Goal: Task Accomplishment & Management: Manage account settings

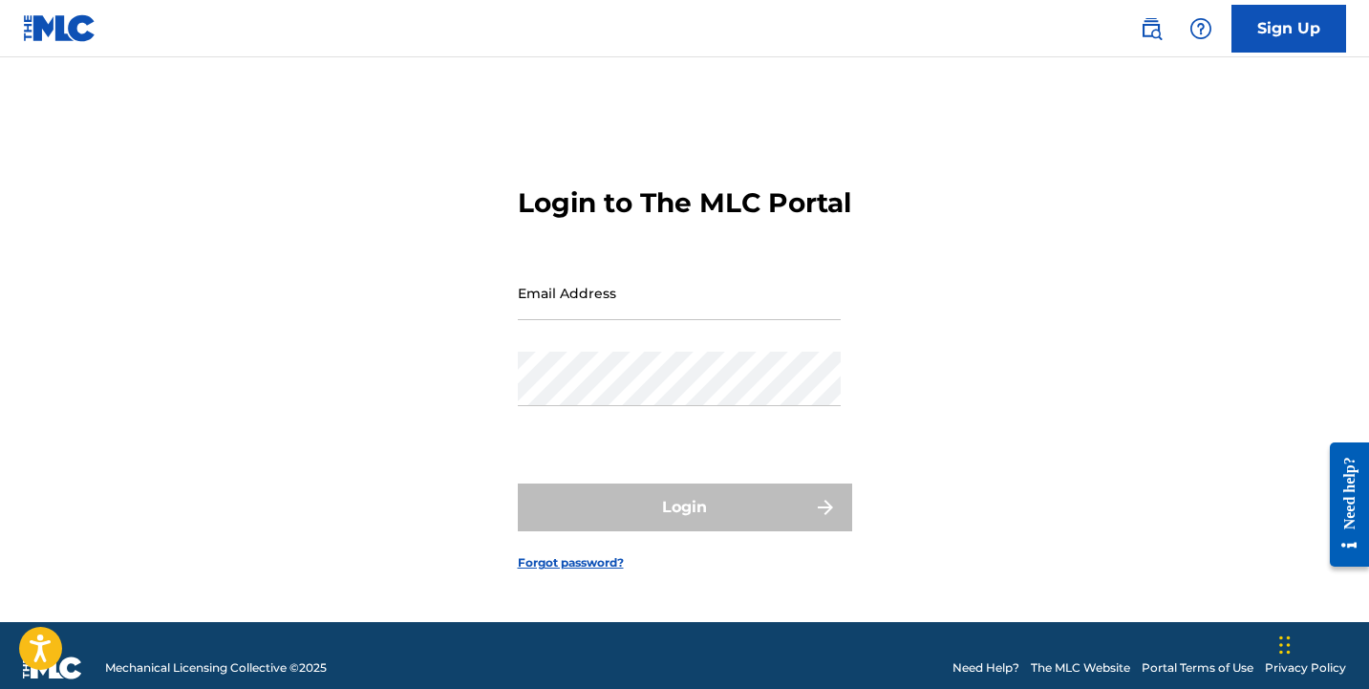
click at [600, 315] on input "Email Address" at bounding box center [679, 293] width 323 height 54
type input "[EMAIL_ADDRESS][DOMAIN_NAME]"
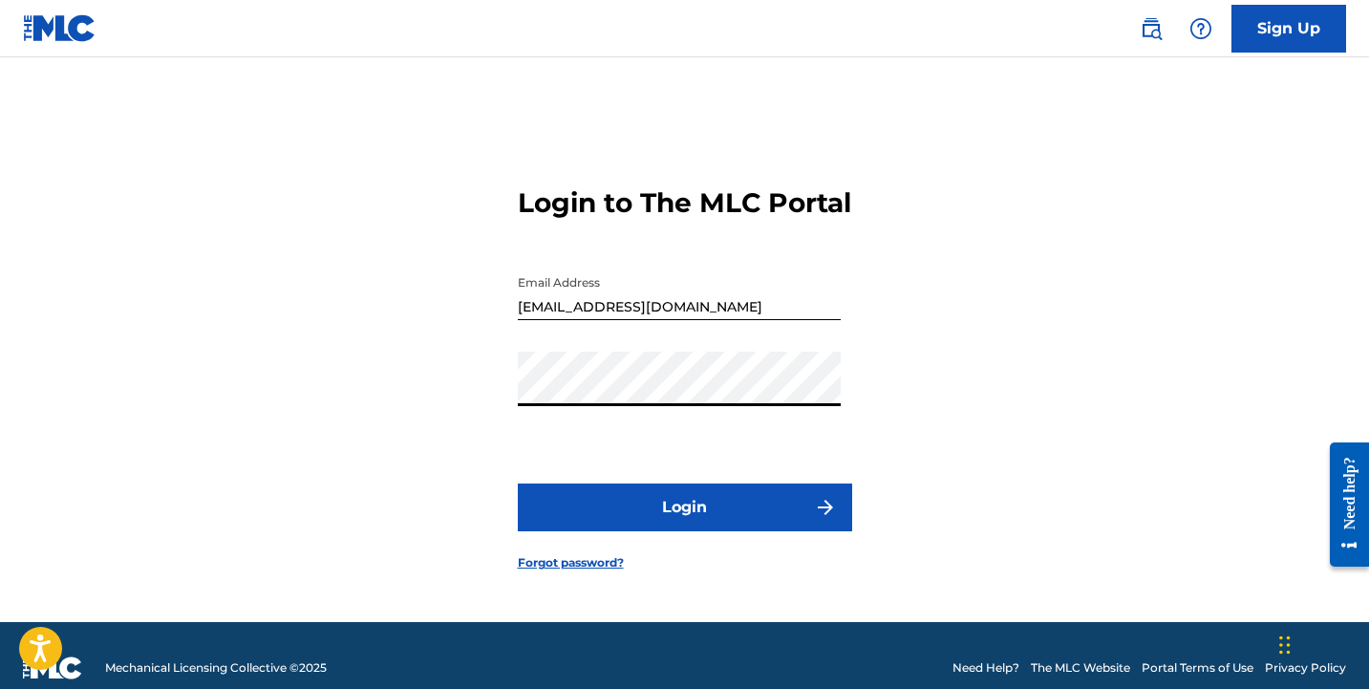
click at [518, 484] on button "Login" at bounding box center [685, 508] width 334 height 48
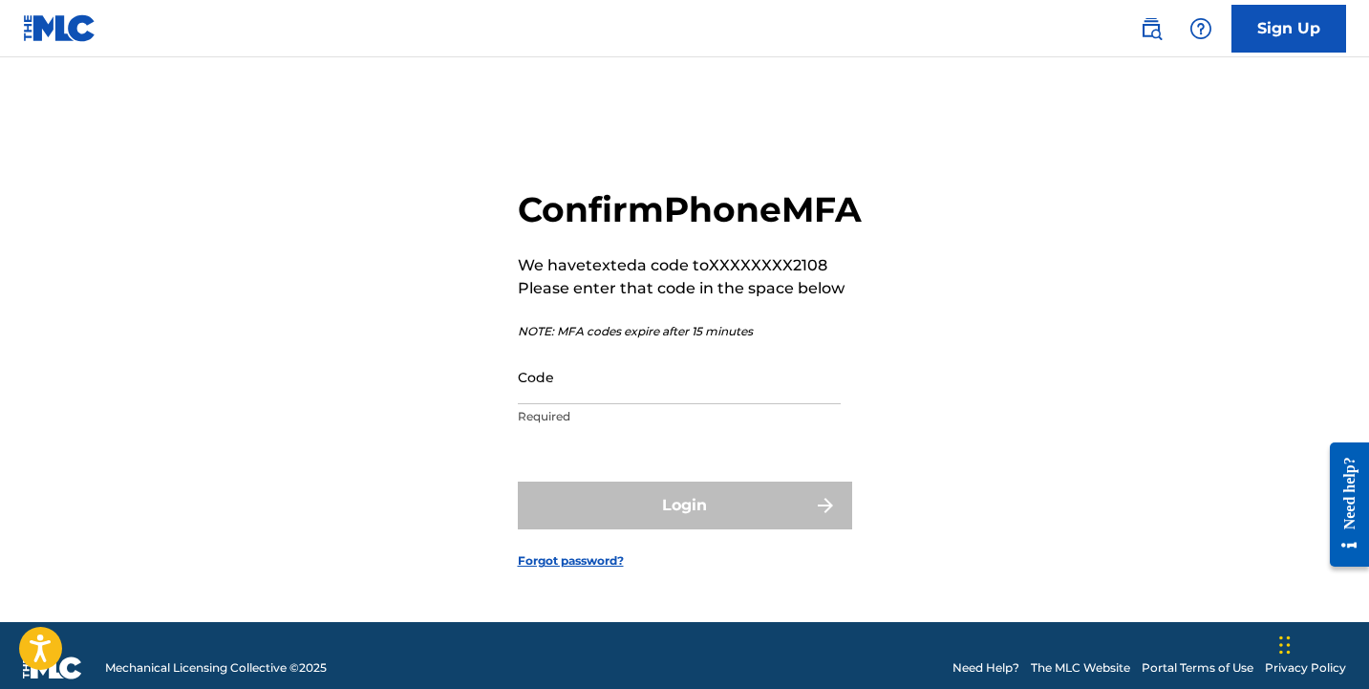
click at [550, 404] on input "Code" at bounding box center [679, 377] width 323 height 54
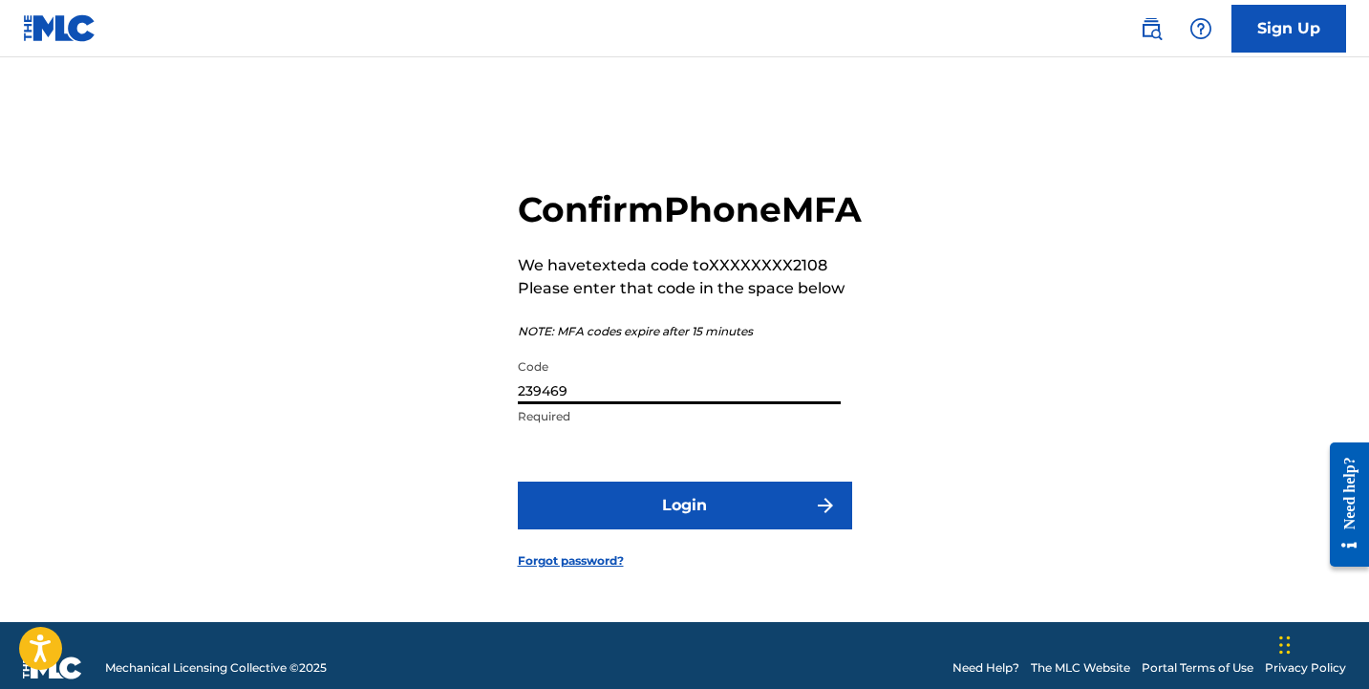
type input "239469"
click at [518, 482] on button "Login" at bounding box center [685, 506] width 334 height 48
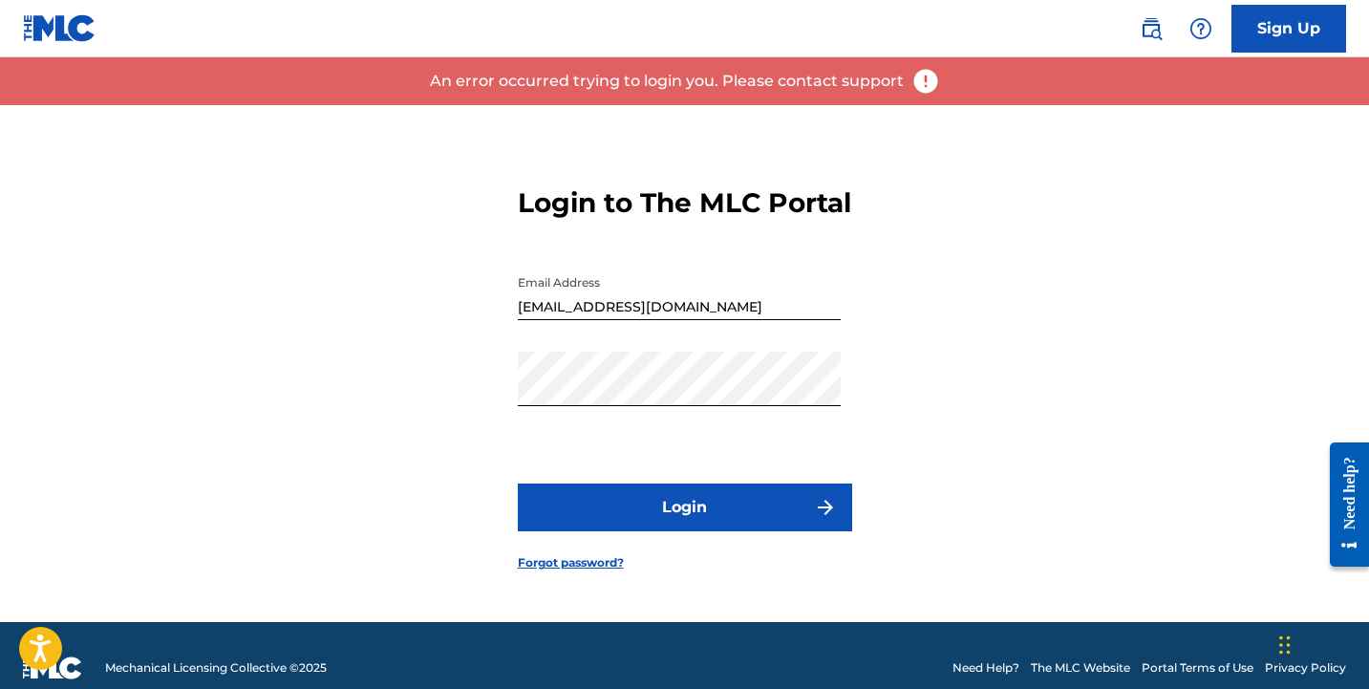
click at [639, 531] on button "Login" at bounding box center [685, 508] width 334 height 48
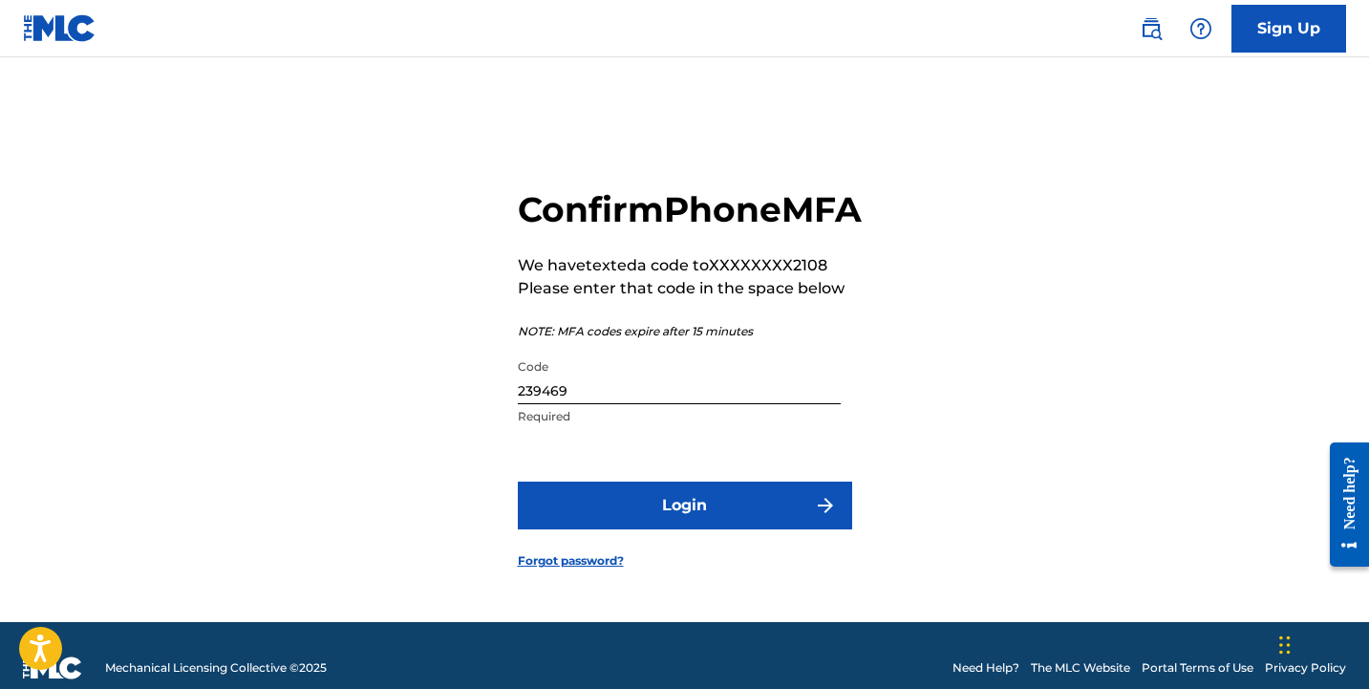
click at [608, 404] on input "239469" at bounding box center [679, 377] width 323 height 54
type input "239462"
click at [615, 529] on button "Login" at bounding box center [685, 506] width 334 height 48
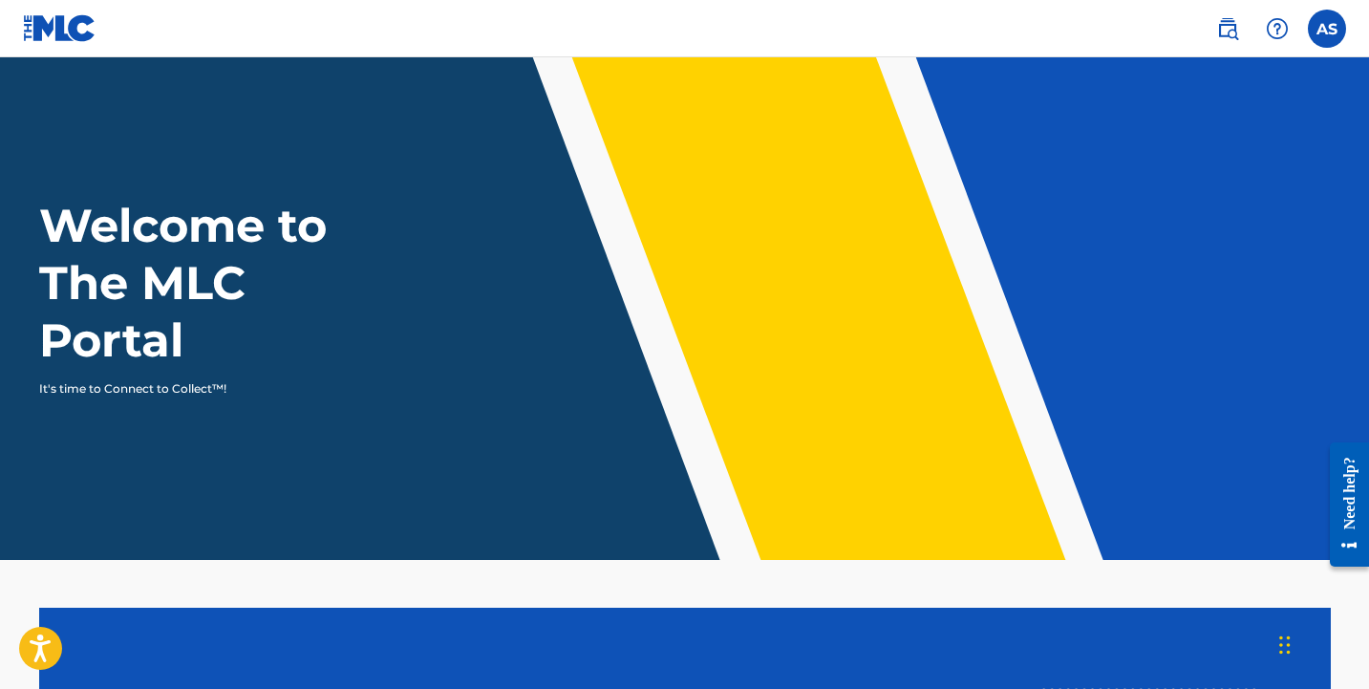
click at [1331, 28] on label at bounding box center [1327, 29] width 38 height 38
click at [1327, 29] on input "AS [PERSON_NAME] [EMAIL_ADDRESS][DOMAIN_NAME] Notification Preferences Profile …" at bounding box center [1327, 29] width 0 height 0
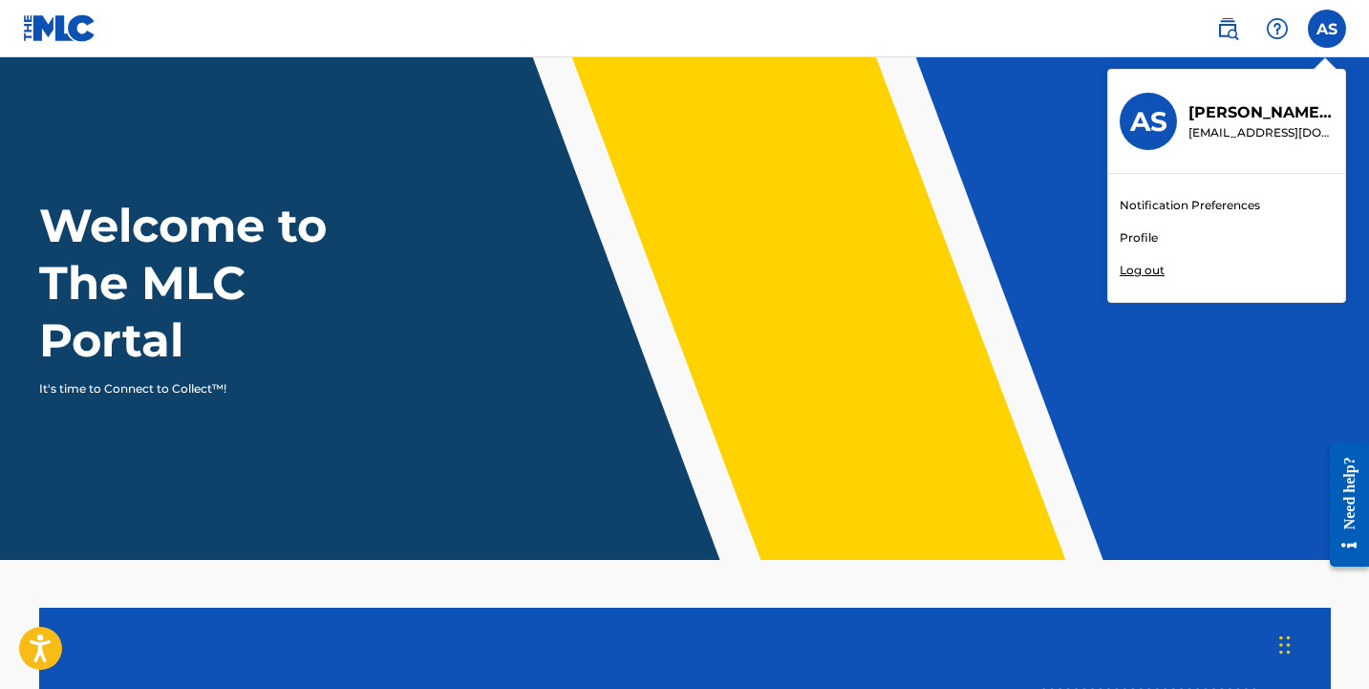
click at [1173, 202] on link "Notification Preferences" at bounding box center [1190, 205] width 140 height 17
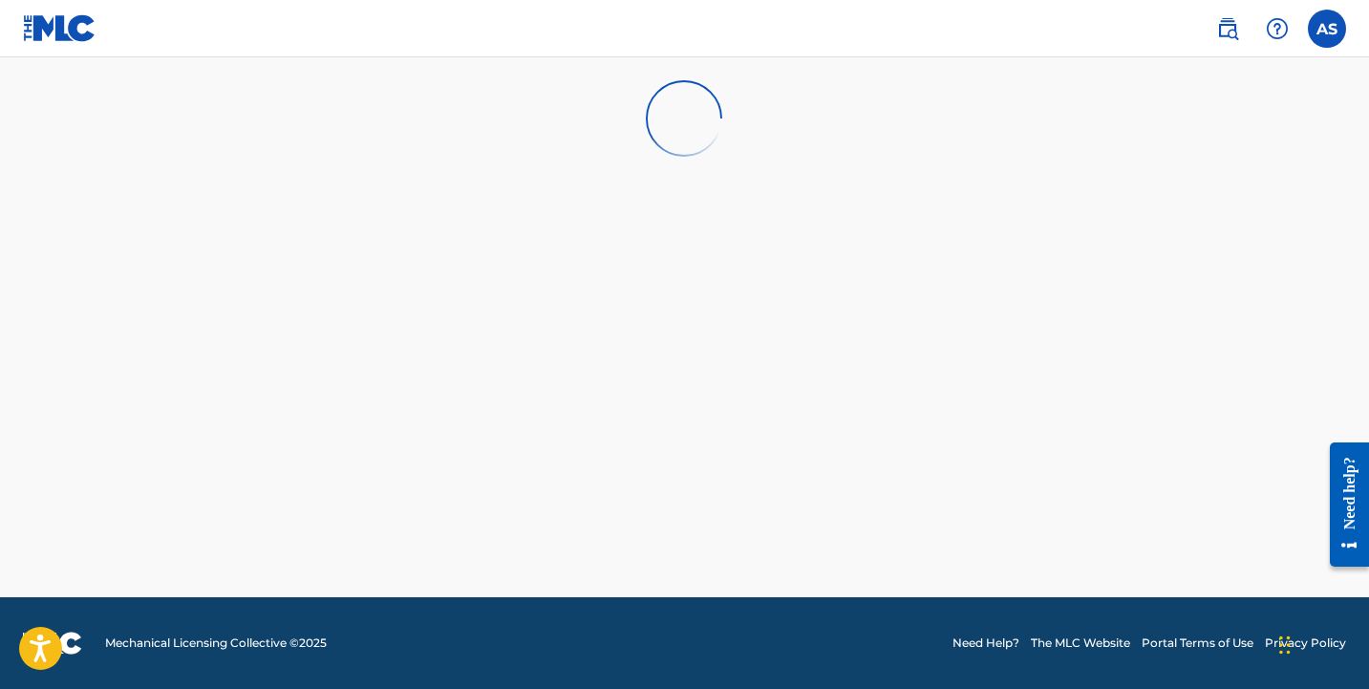
click at [1223, 24] on img at bounding box center [1228, 28] width 23 height 23
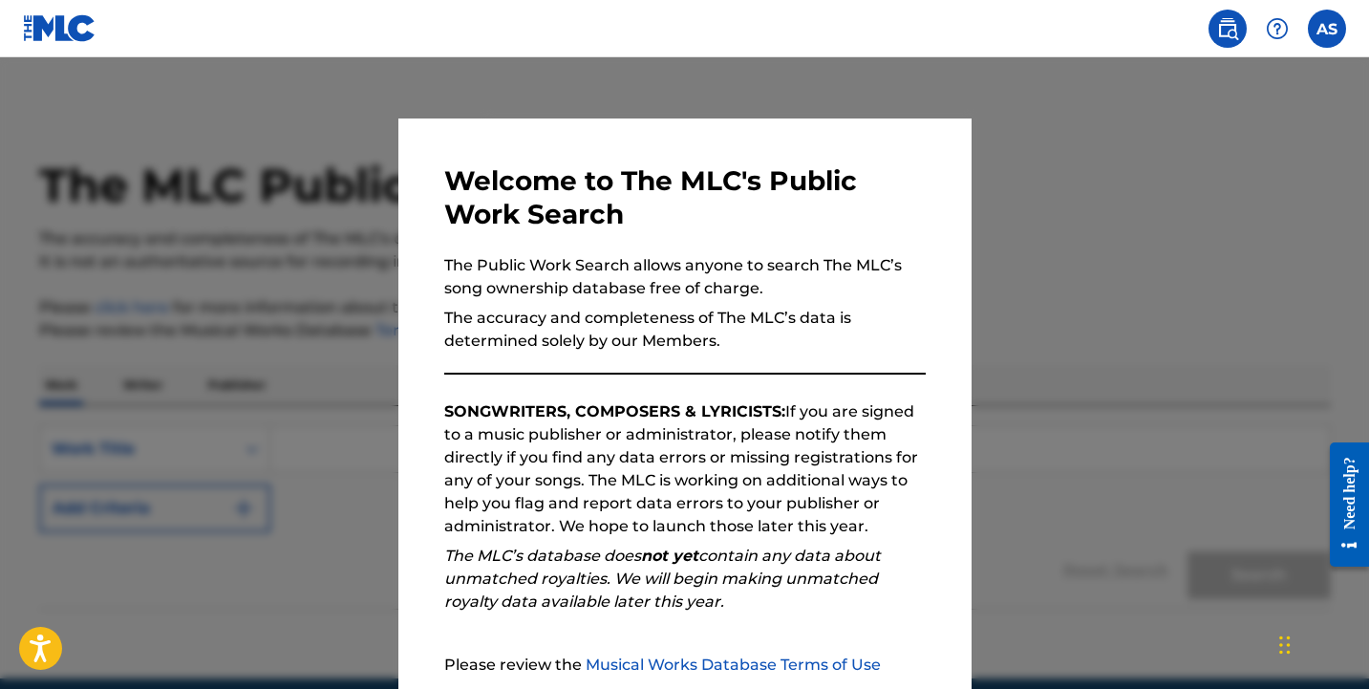
click at [1010, 160] on div at bounding box center [684, 401] width 1369 height 689
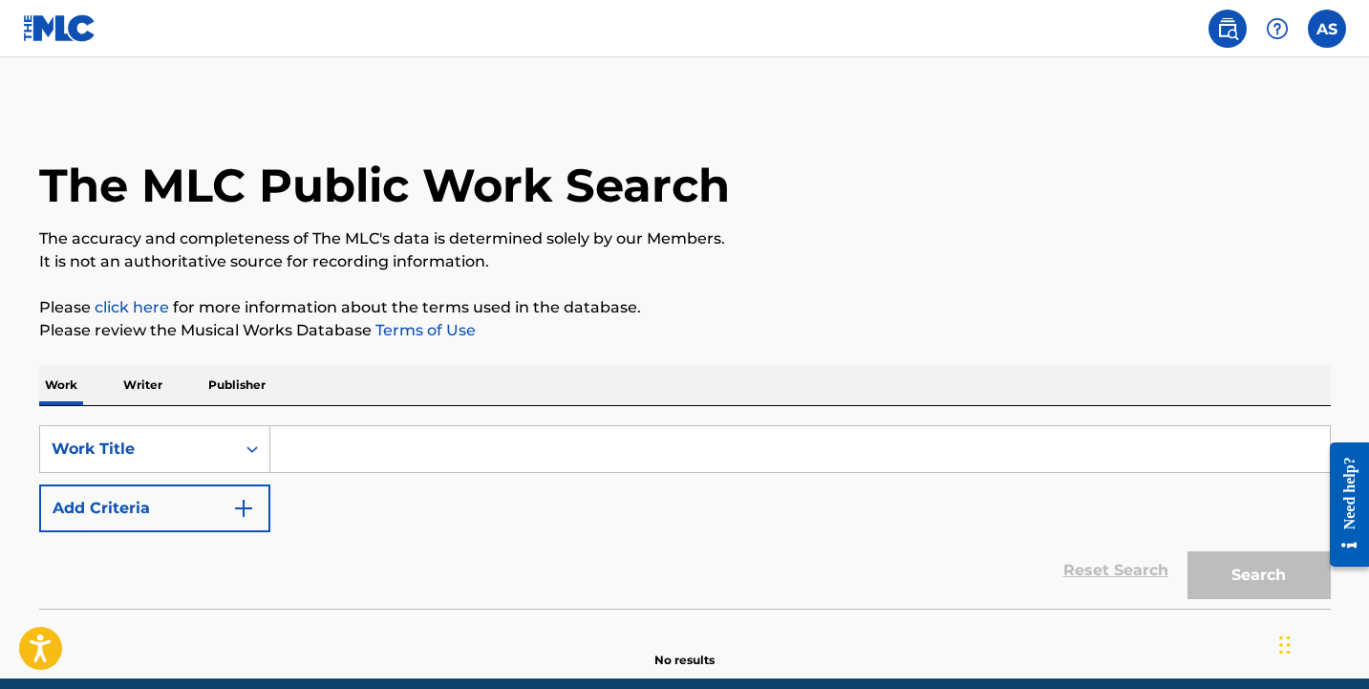
click at [1337, 20] on label at bounding box center [1327, 29] width 38 height 38
click at [1327, 29] on input "AS [PERSON_NAME] [EMAIL_ADDRESS][DOMAIN_NAME] Notification Preferences Profile …" at bounding box center [1327, 29] width 0 height 0
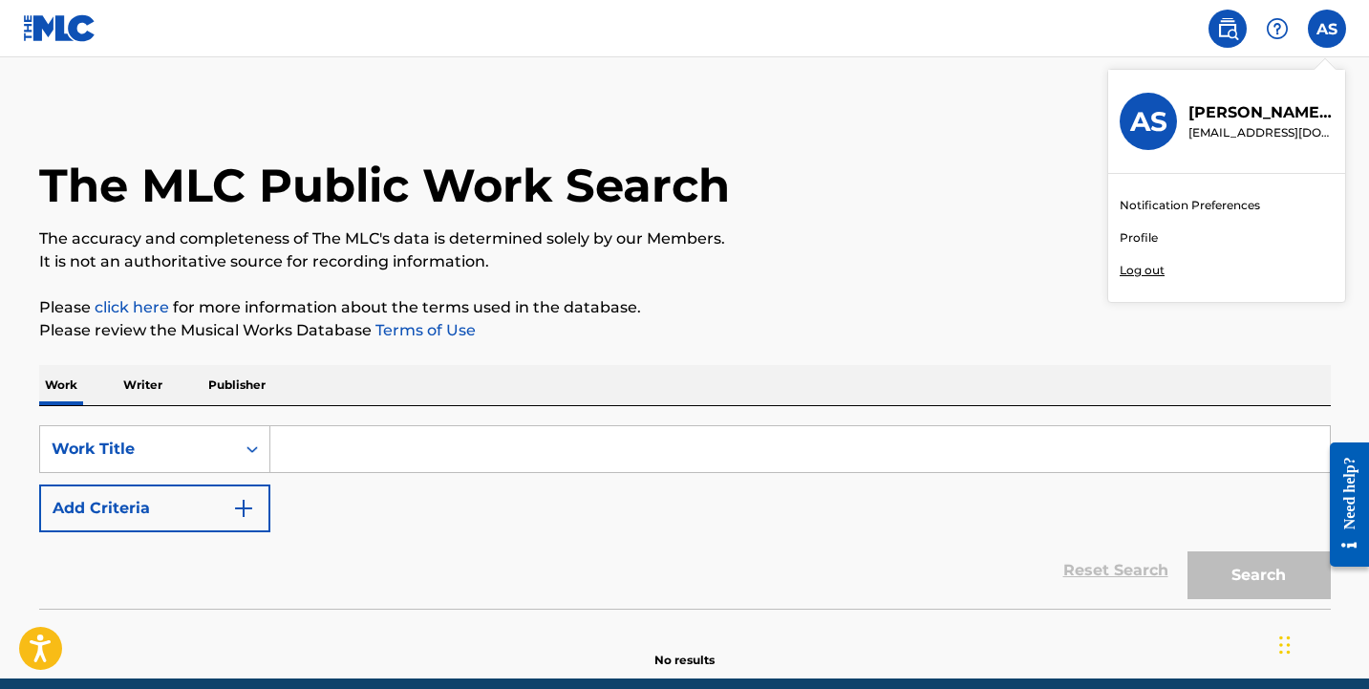
click at [1144, 233] on link "Profile" at bounding box center [1139, 237] width 38 height 17
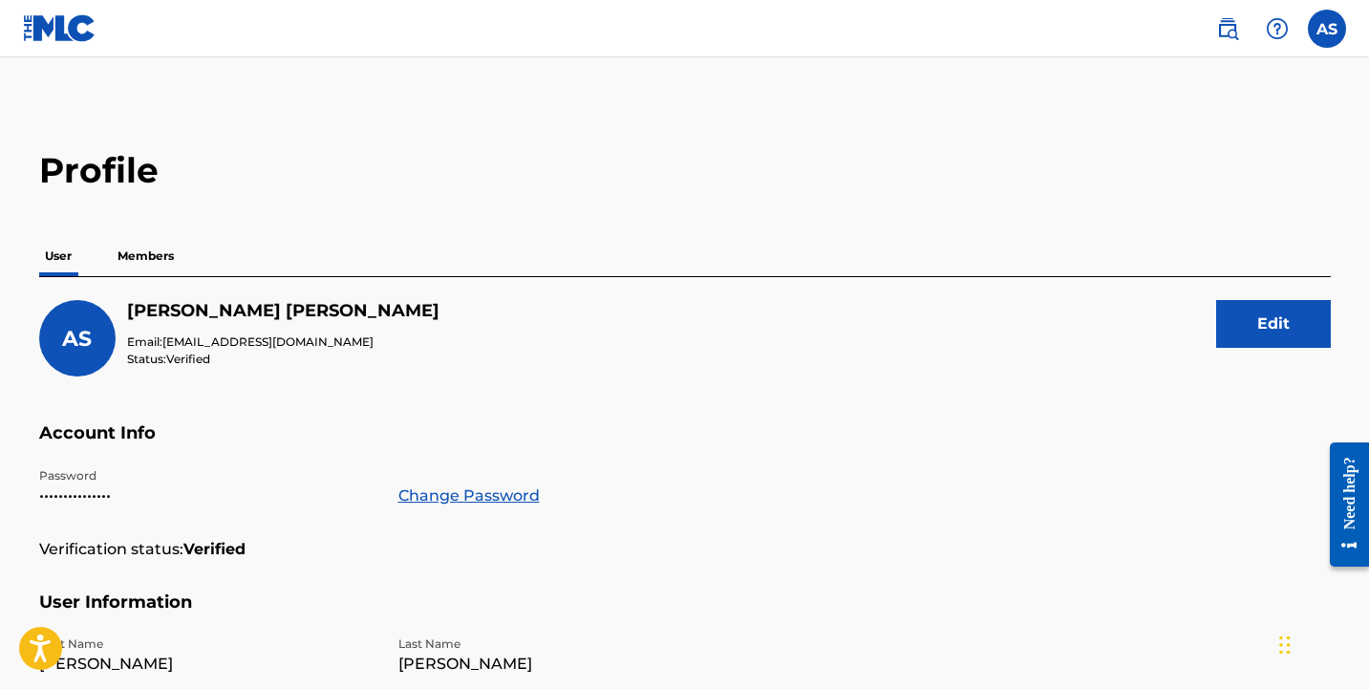
click at [134, 256] on p "Members" at bounding box center [146, 256] width 68 height 40
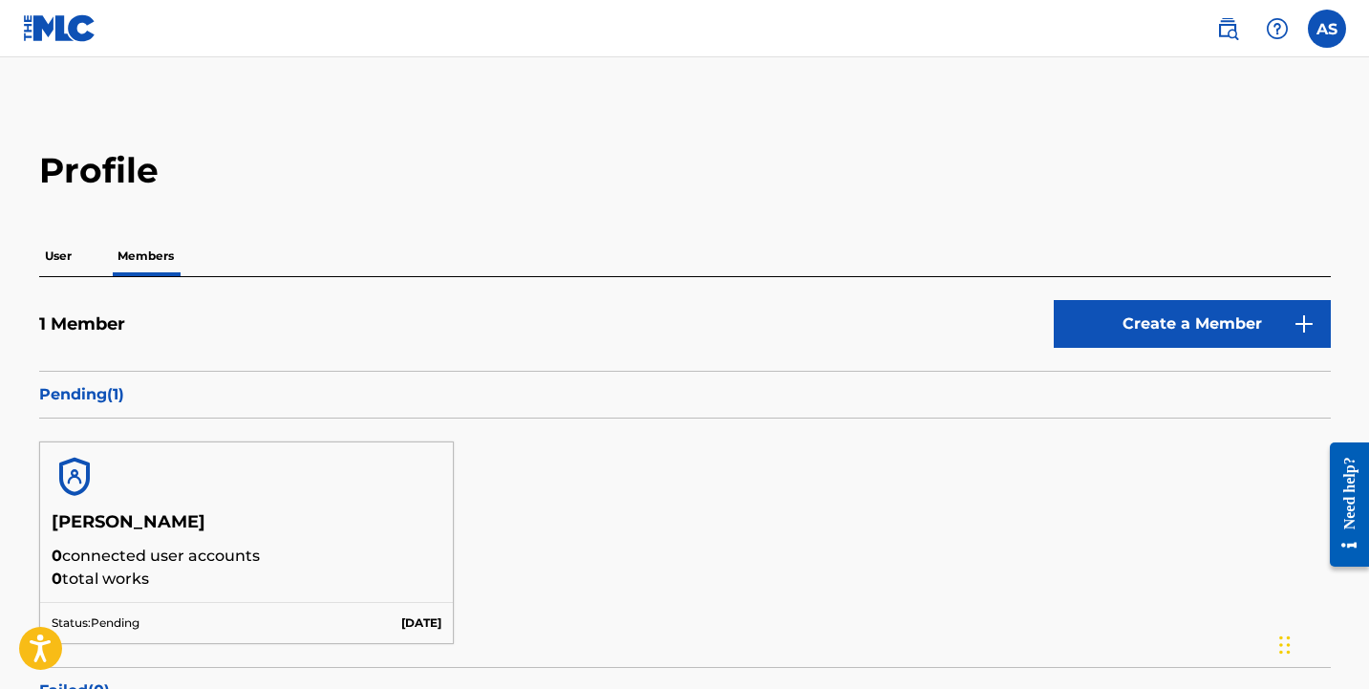
click at [160, 491] on div at bounding box center [247, 476] width 414 height 69
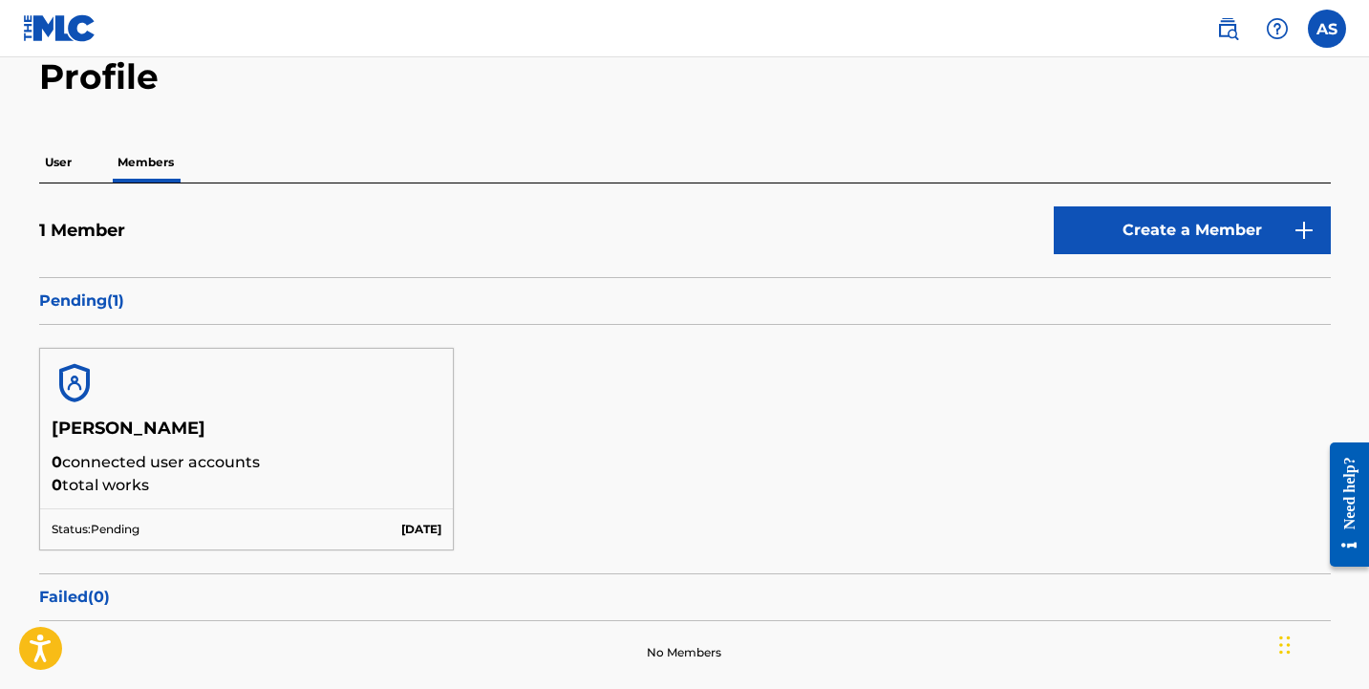
scroll to position [108, 0]
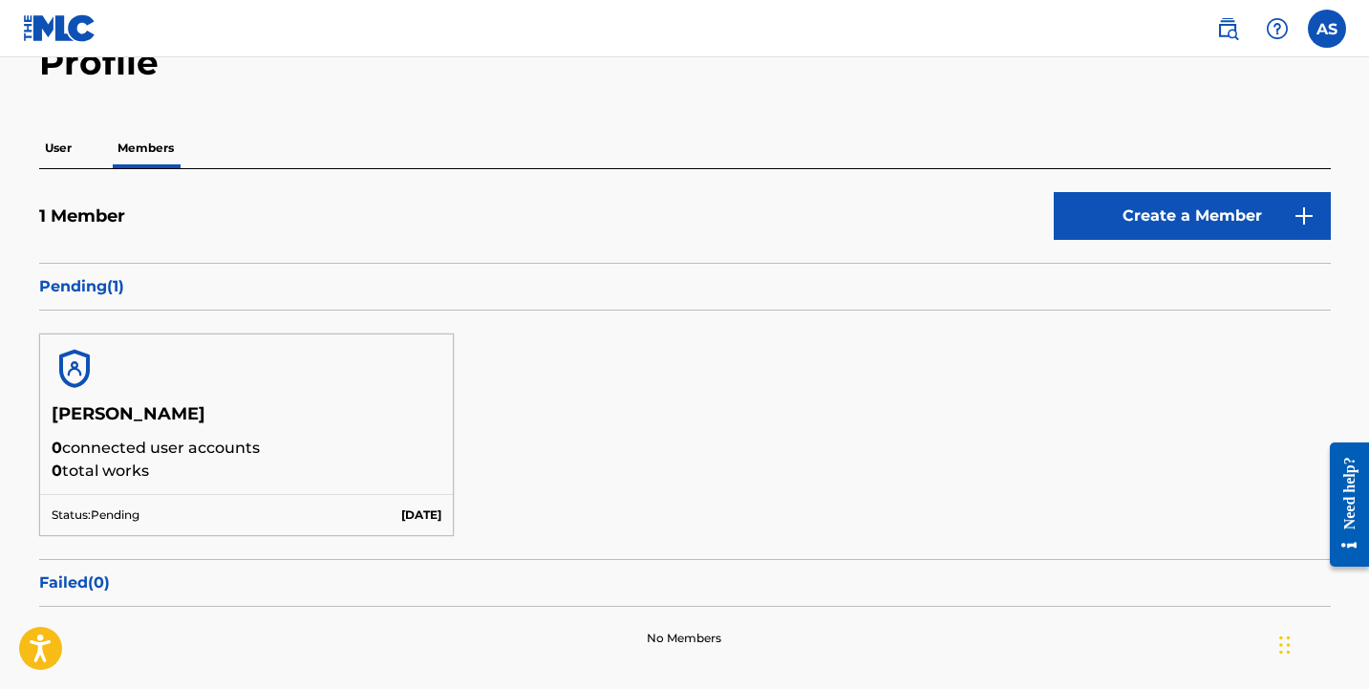
click at [401, 522] on p "[DATE]" at bounding box center [421, 514] width 40 height 17
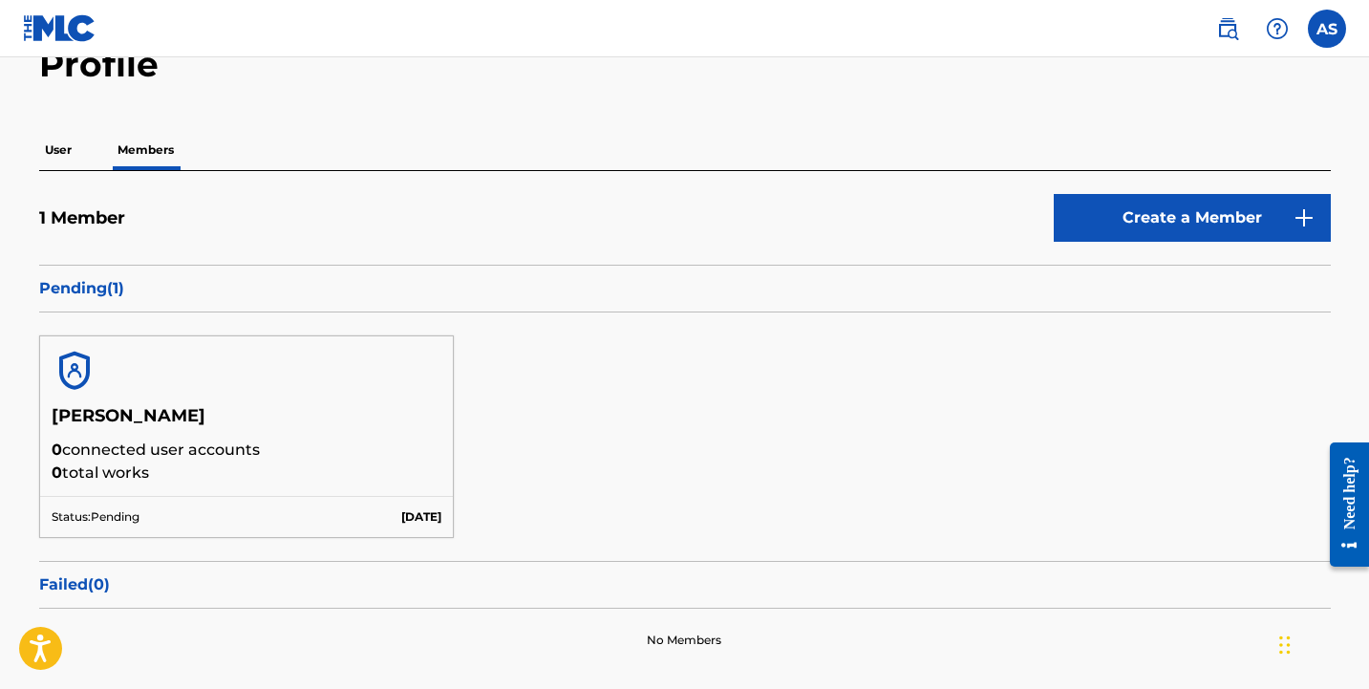
scroll to position [117, 0]
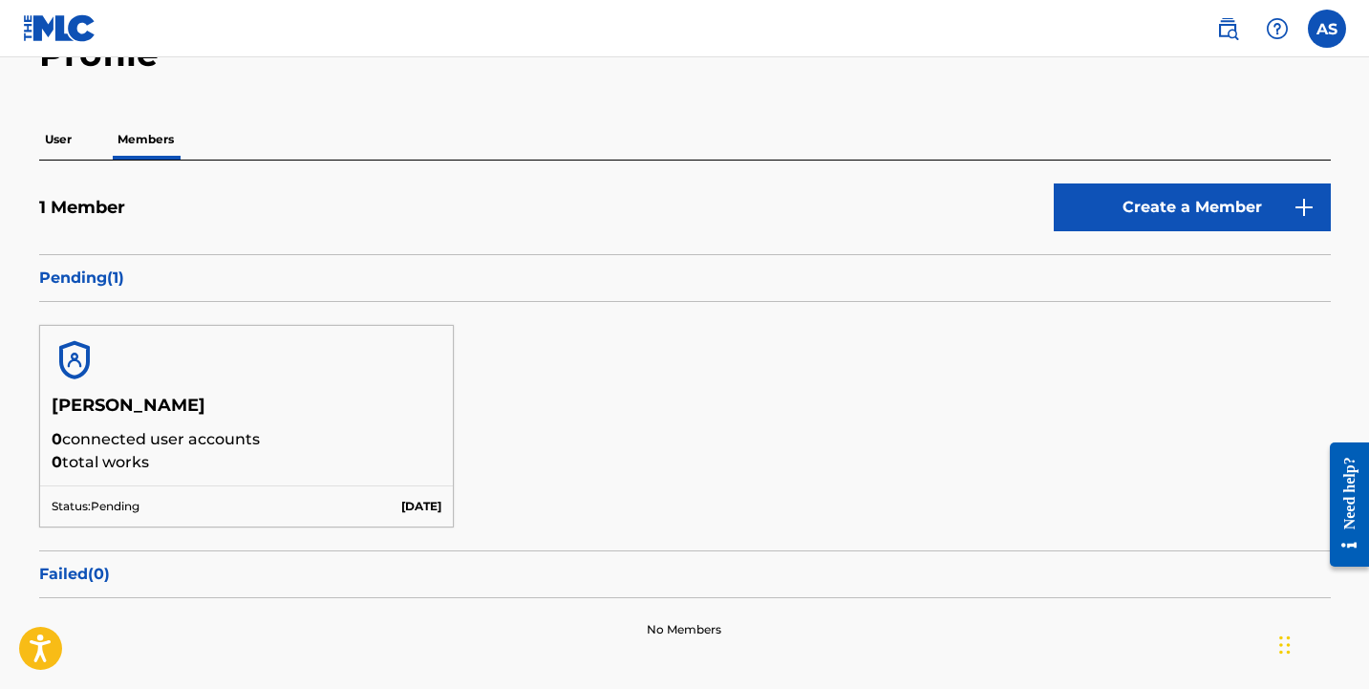
drag, startPoint x: 207, startPoint y: 457, endPoint x: 72, endPoint y: 340, distance: 178.9
click at [72, 340] on div "[PERSON_NAME] 0 connected user accounts 0 total works Status: Pending [DATE]" at bounding box center [247, 426] width 416 height 203
click at [108, 363] on div at bounding box center [247, 360] width 414 height 69
drag, startPoint x: 242, startPoint y: 473, endPoint x: 1, endPoint y: 325, distance: 282.7
click at [1, 325] on main "Profile User Members 1 Member Create a Member Pending ( 1 ) [PERSON_NAME] 0 con…" at bounding box center [684, 324] width 1369 height 766
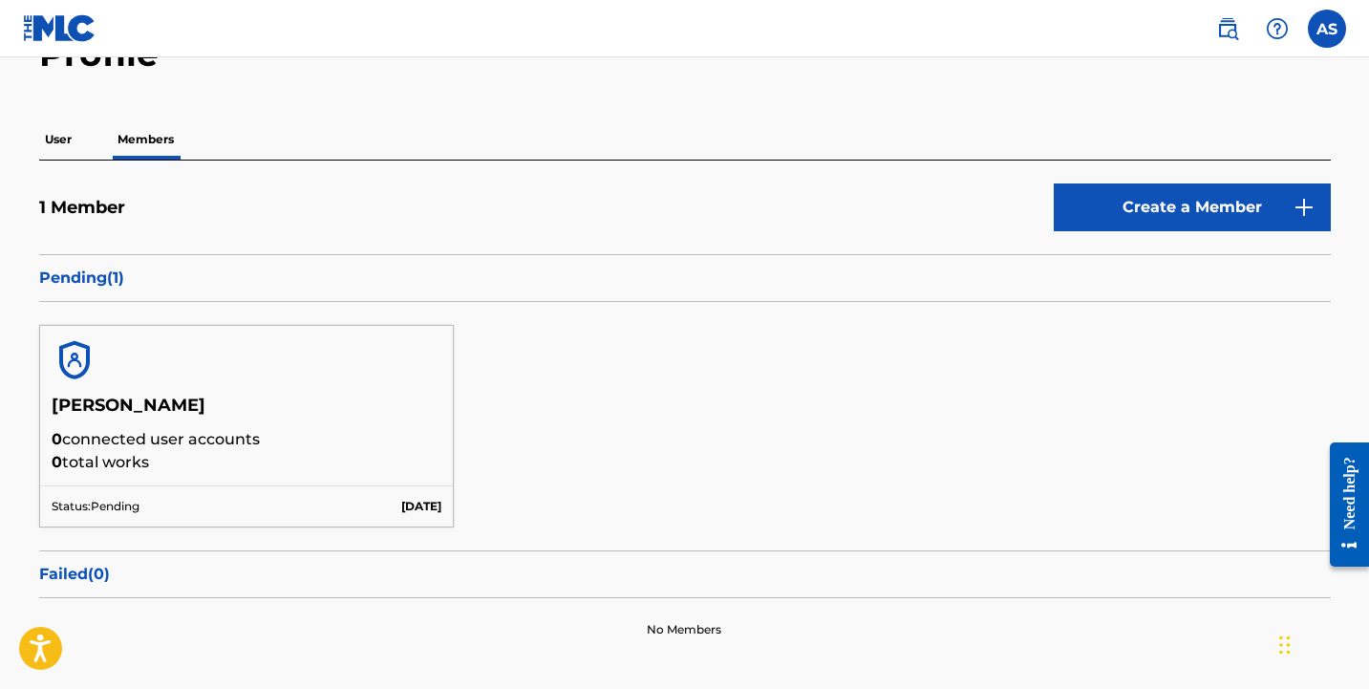
drag, startPoint x: 45, startPoint y: 356, endPoint x: 34, endPoint y: 360, distance: 11.5
click at [34, 360] on div "Profile User Members 1 Member Create a Member Pending ( 1 ) [PERSON_NAME] 0 con…" at bounding box center [685, 346] width 1338 height 629
click at [303, 434] on p "0 connected user accounts" at bounding box center [247, 439] width 391 height 23
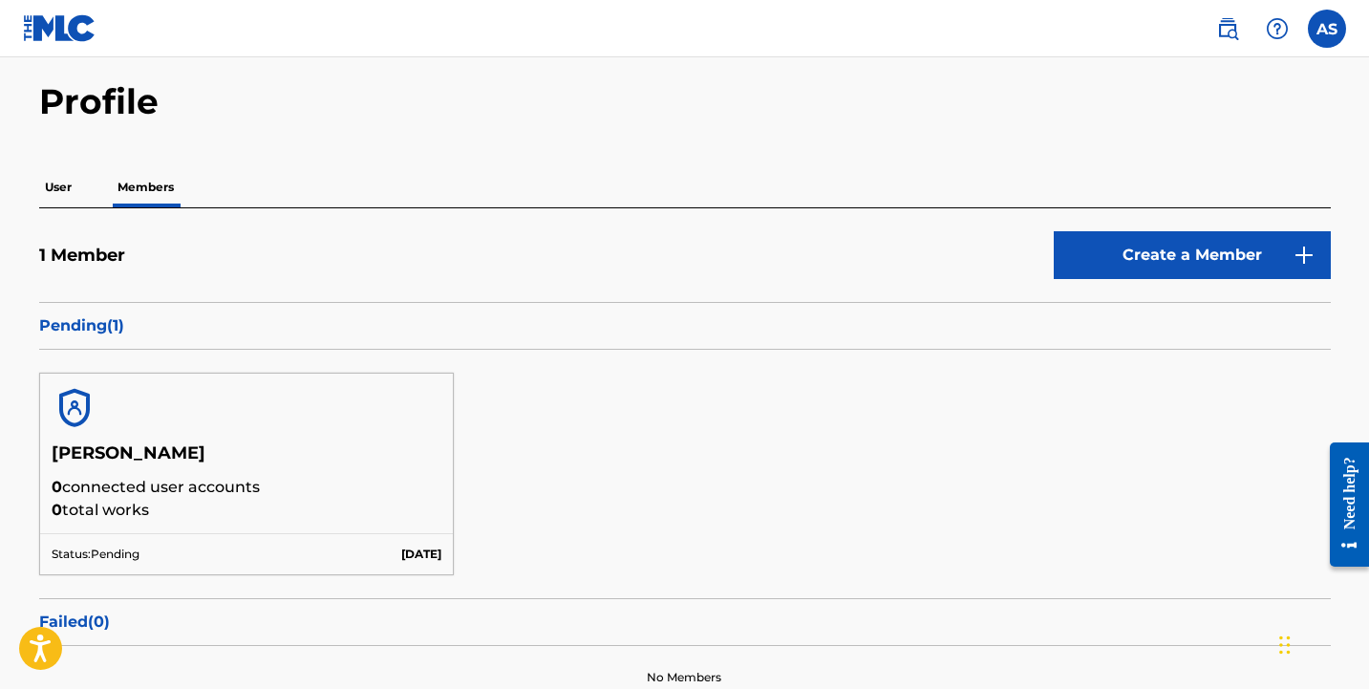
scroll to position [75, 0]
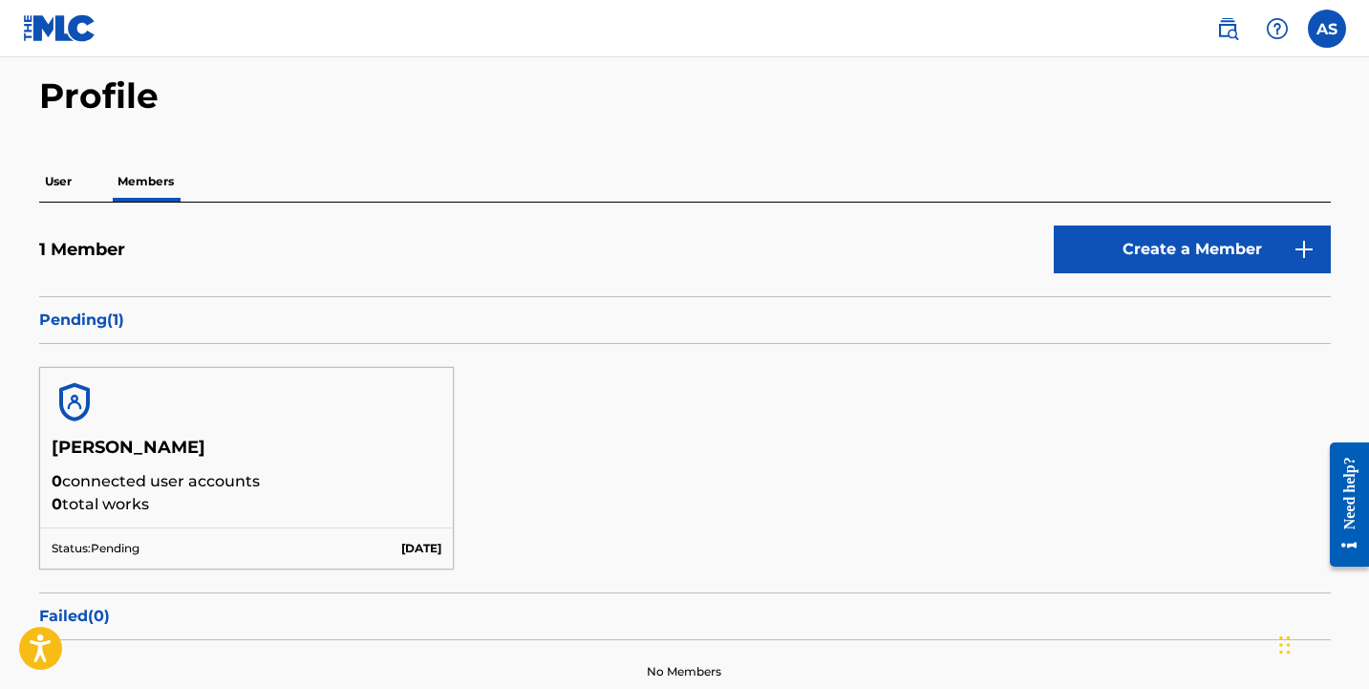
click at [277, 398] on div at bounding box center [247, 402] width 414 height 69
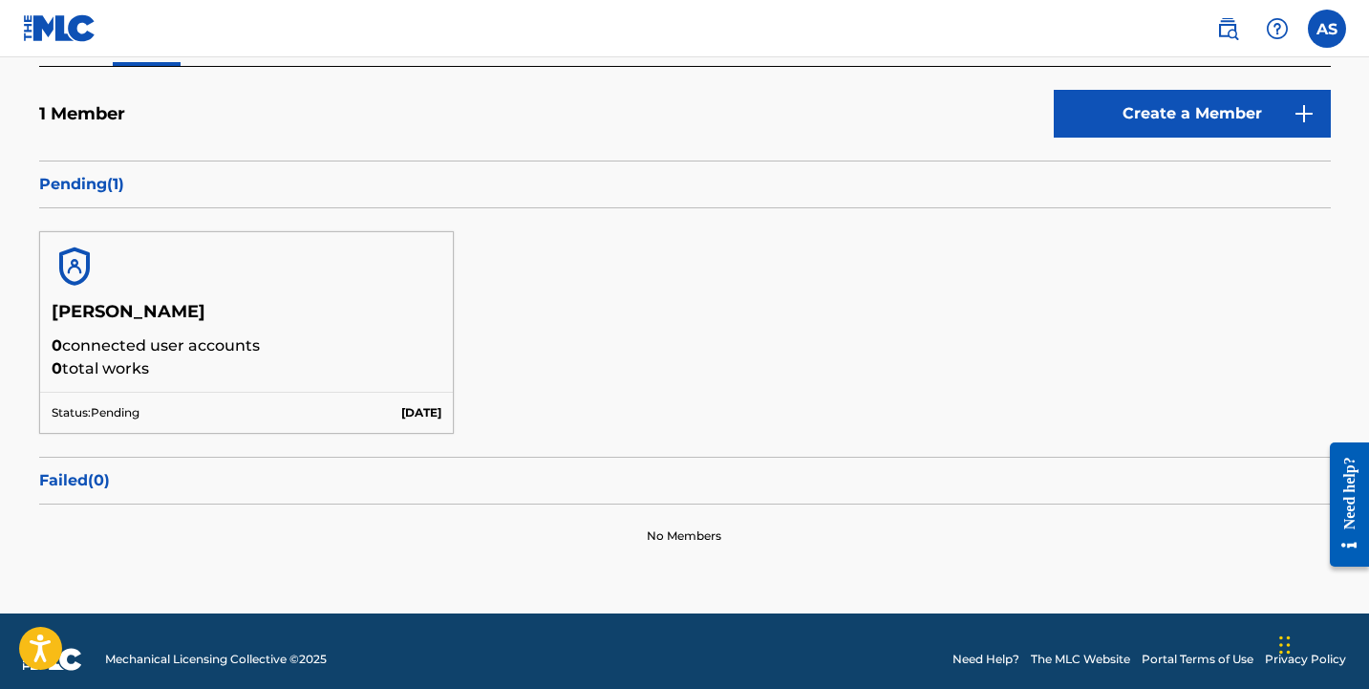
scroll to position [208, 0]
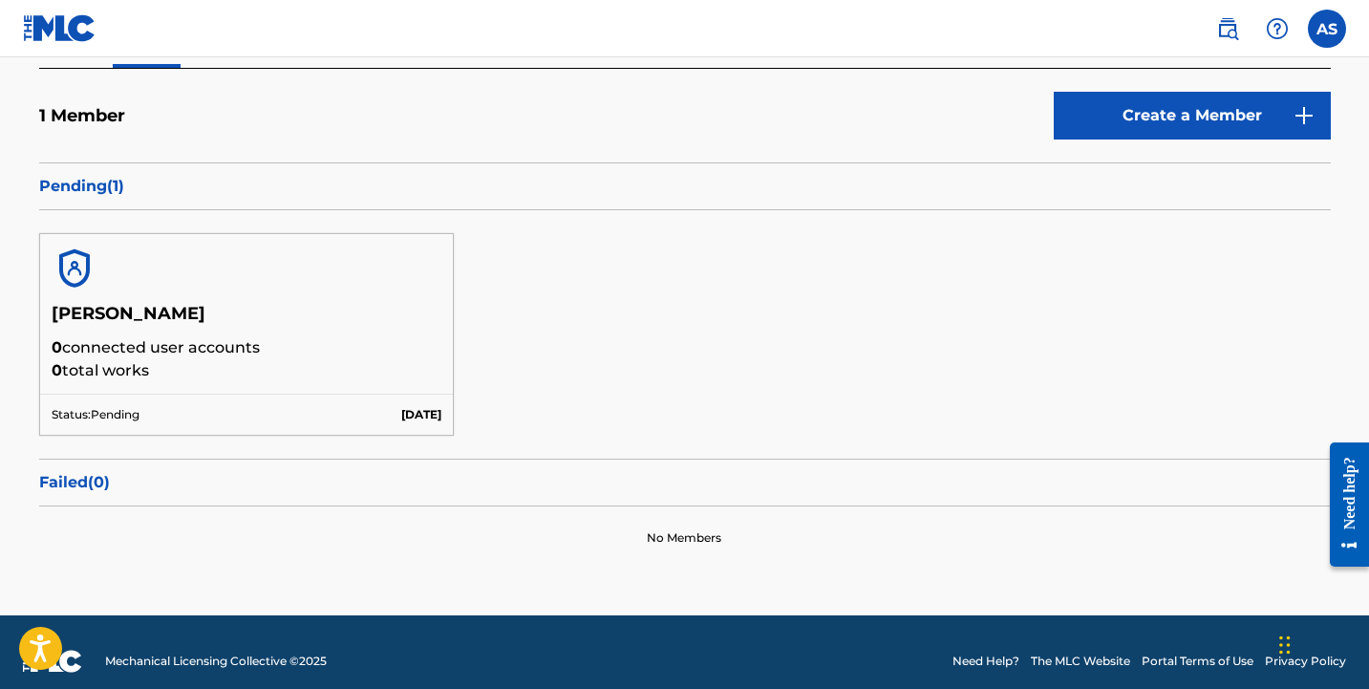
click at [358, 145] on div "1 Member Create a Member" at bounding box center [685, 127] width 1292 height 71
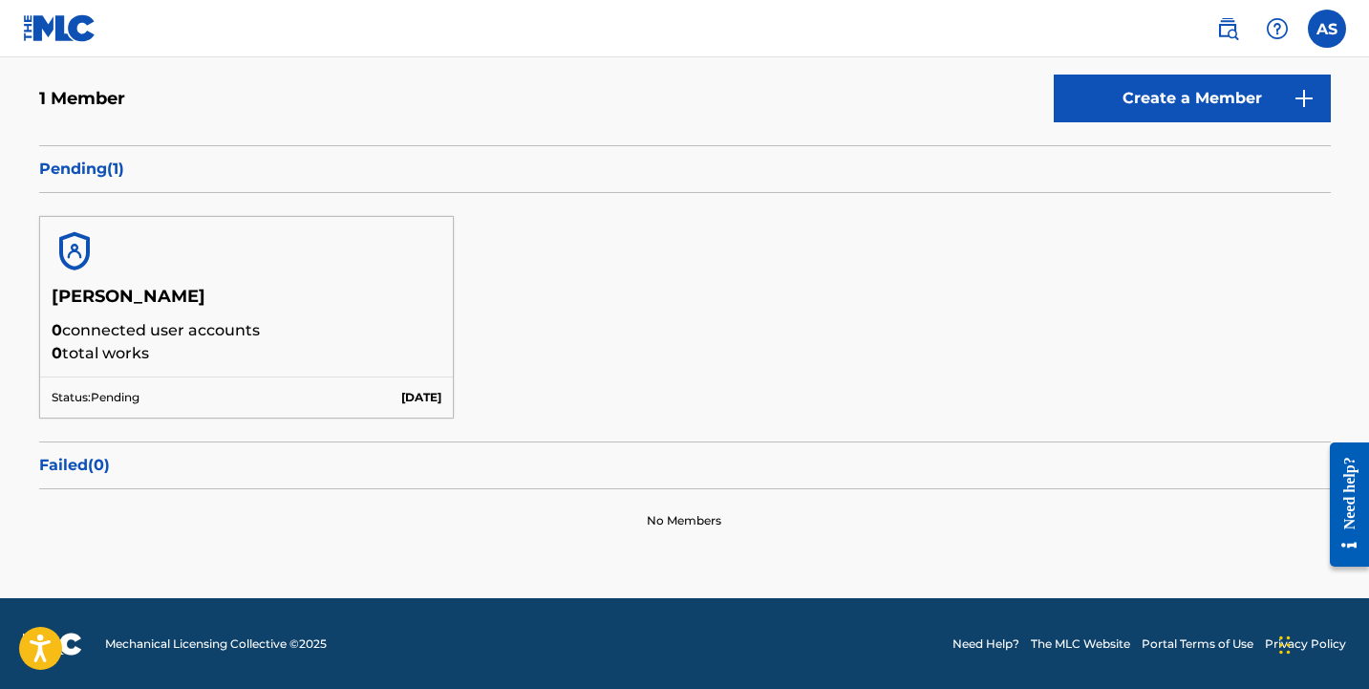
scroll to position [0, 0]
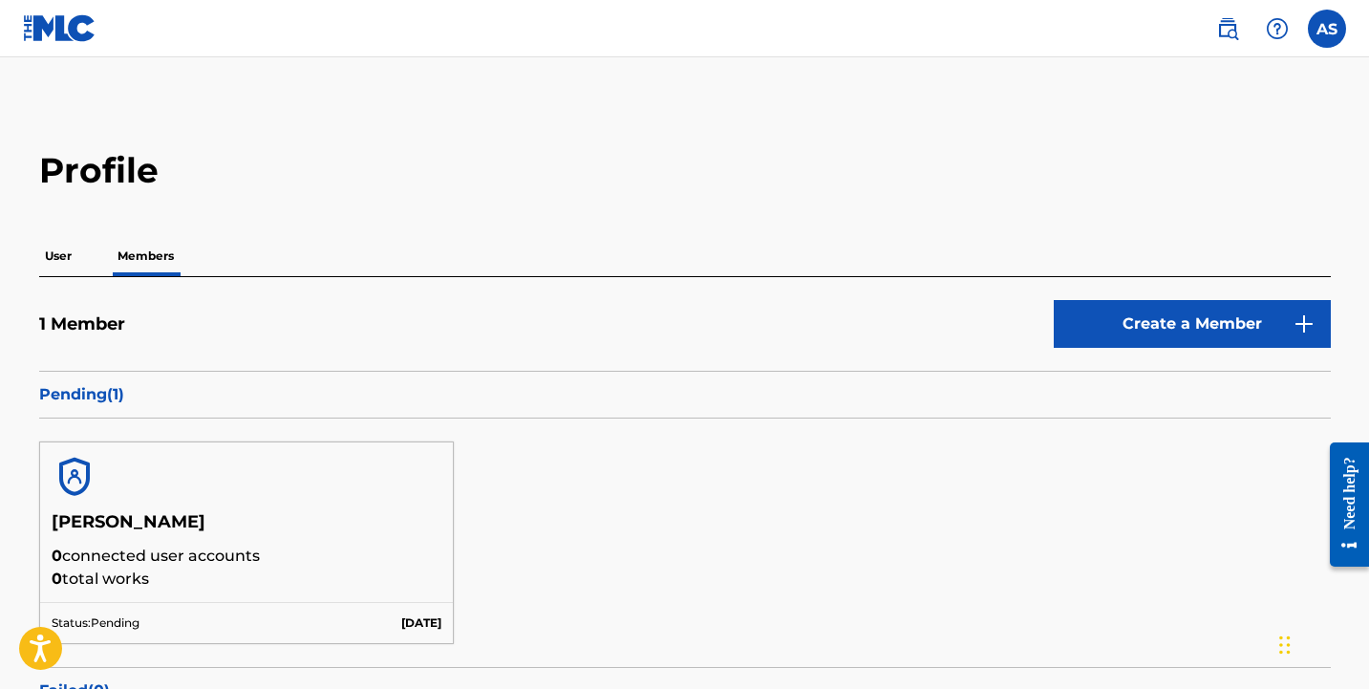
click at [64, 247] on p "User" at bounding box center [58, 256] width 38 height 40
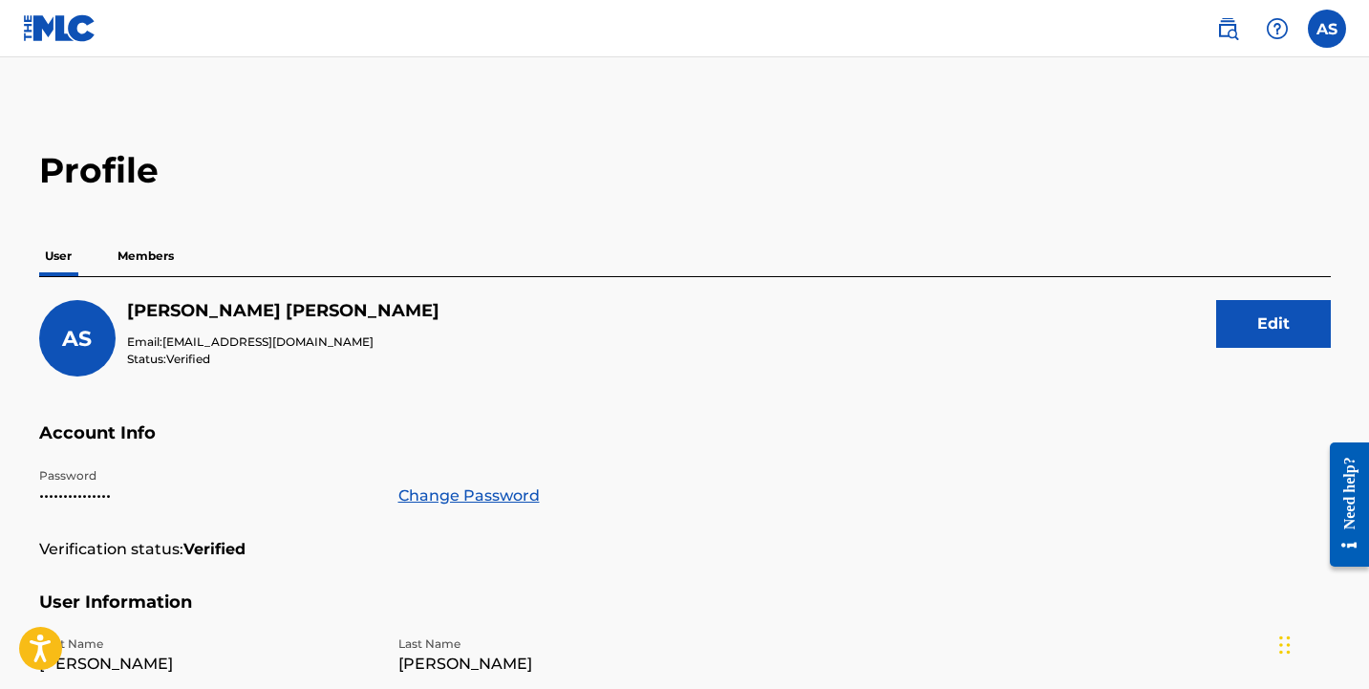
click at [120, 252] on p "Members" at bounding box center [146, 256] width 68 height 40
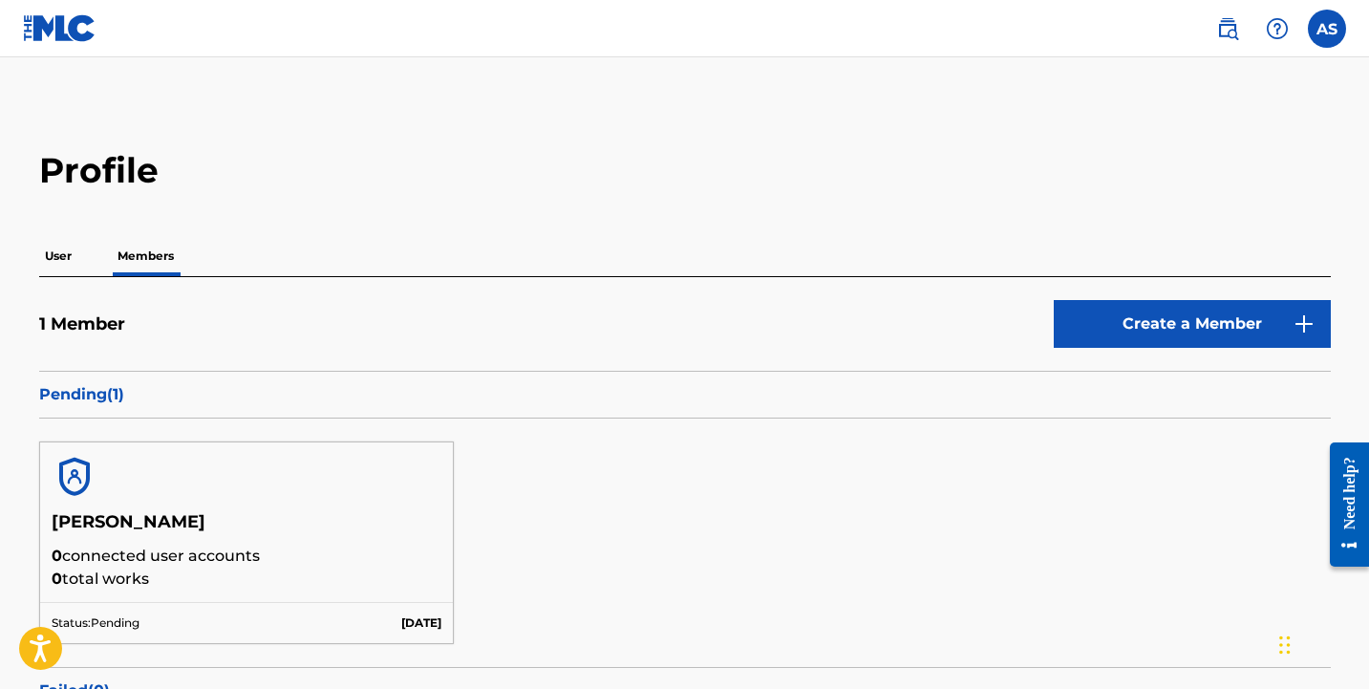
click at [489, 272] on div "User Members" at bounding box center [685, 256] width 1292 height 40
